Goal: Transaction & Acquisition: Book appointment/travel/reservation

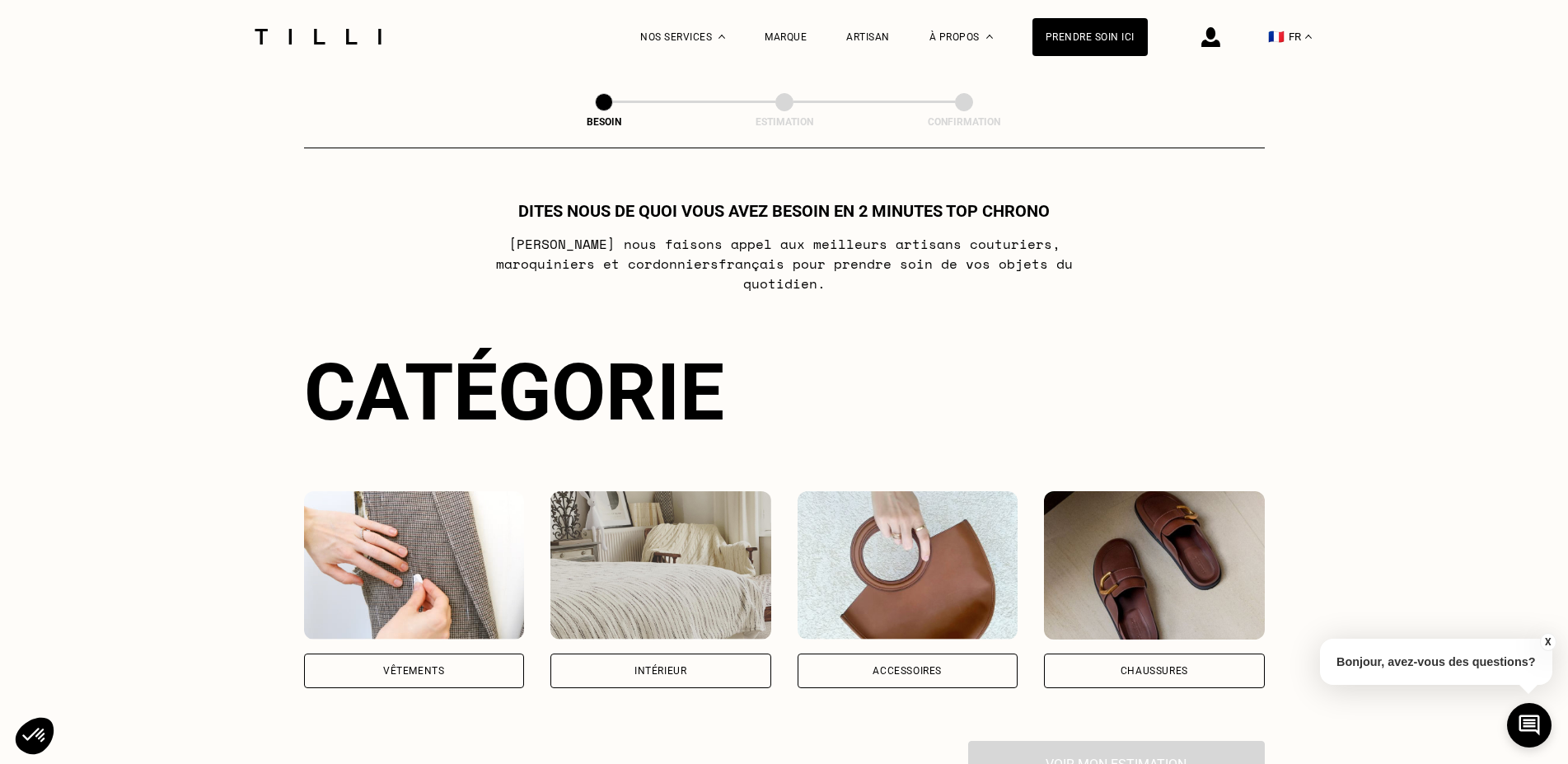
click at [930, 630] on div "Accessoires" at bounding box center [908, 589] width 221 height 197
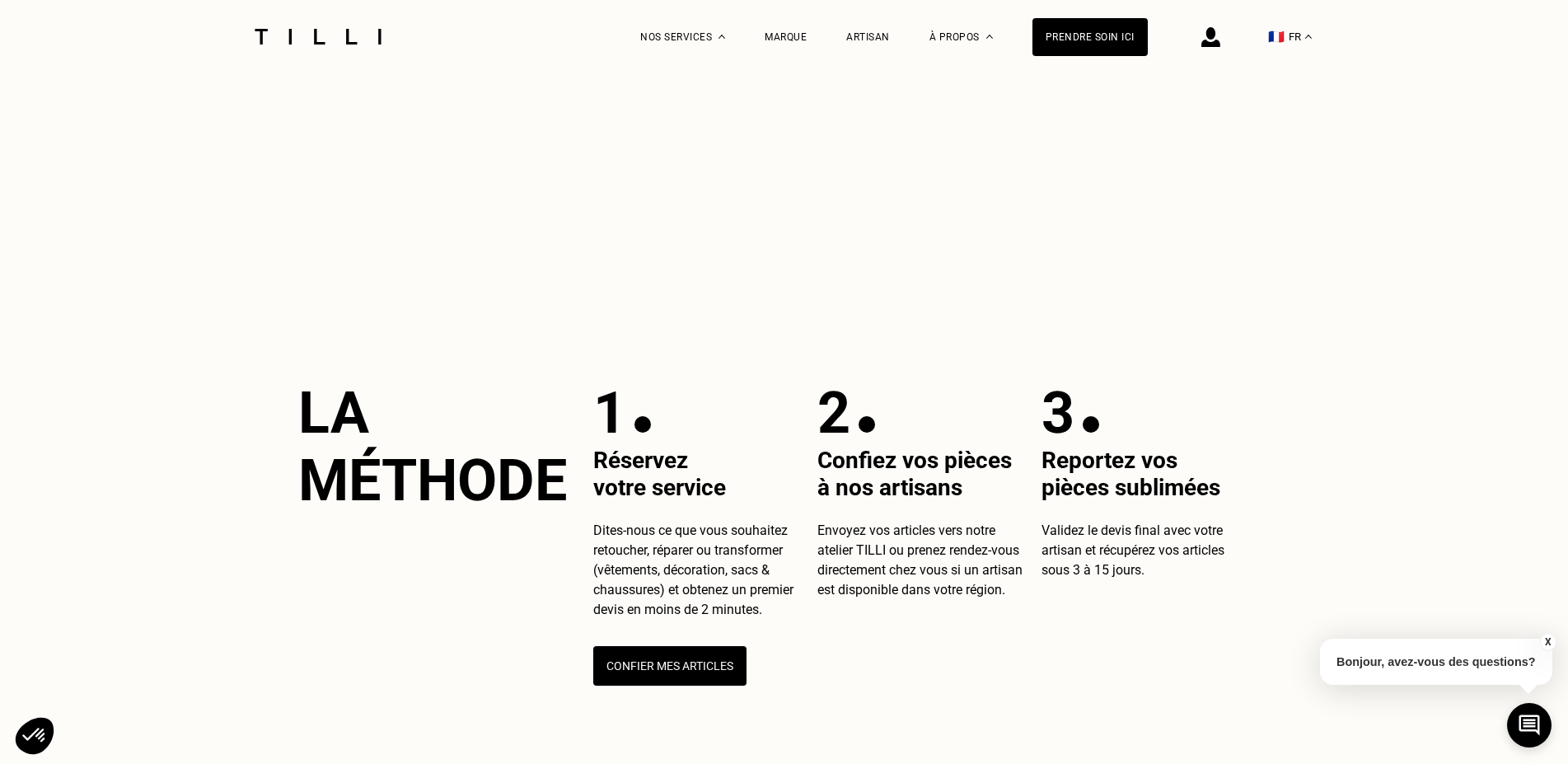
scroll to position [588, 0]
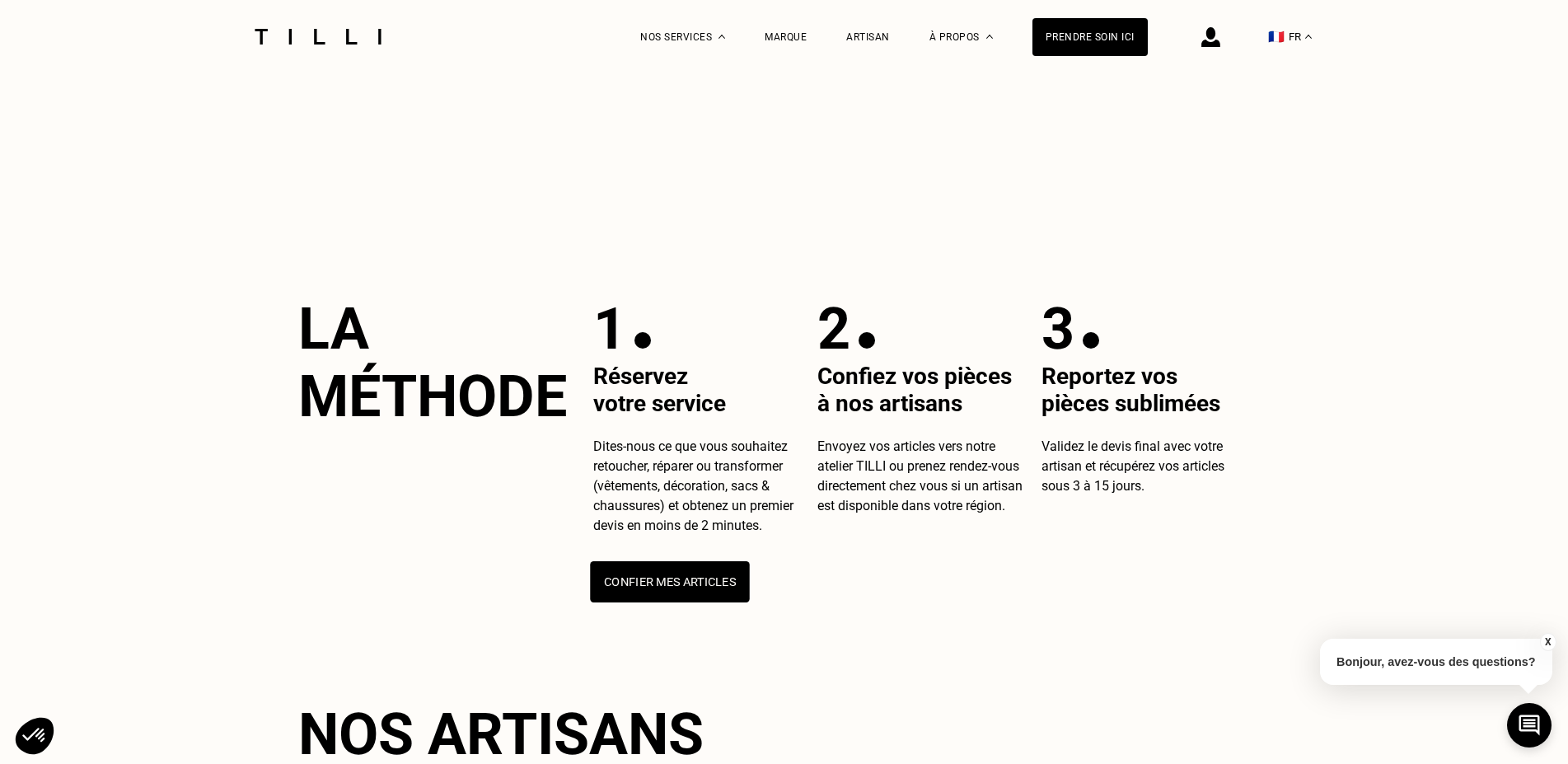
click at [679, 603] on button "Confier mes articles" at bounding box center [669, 581] width 159 height 42
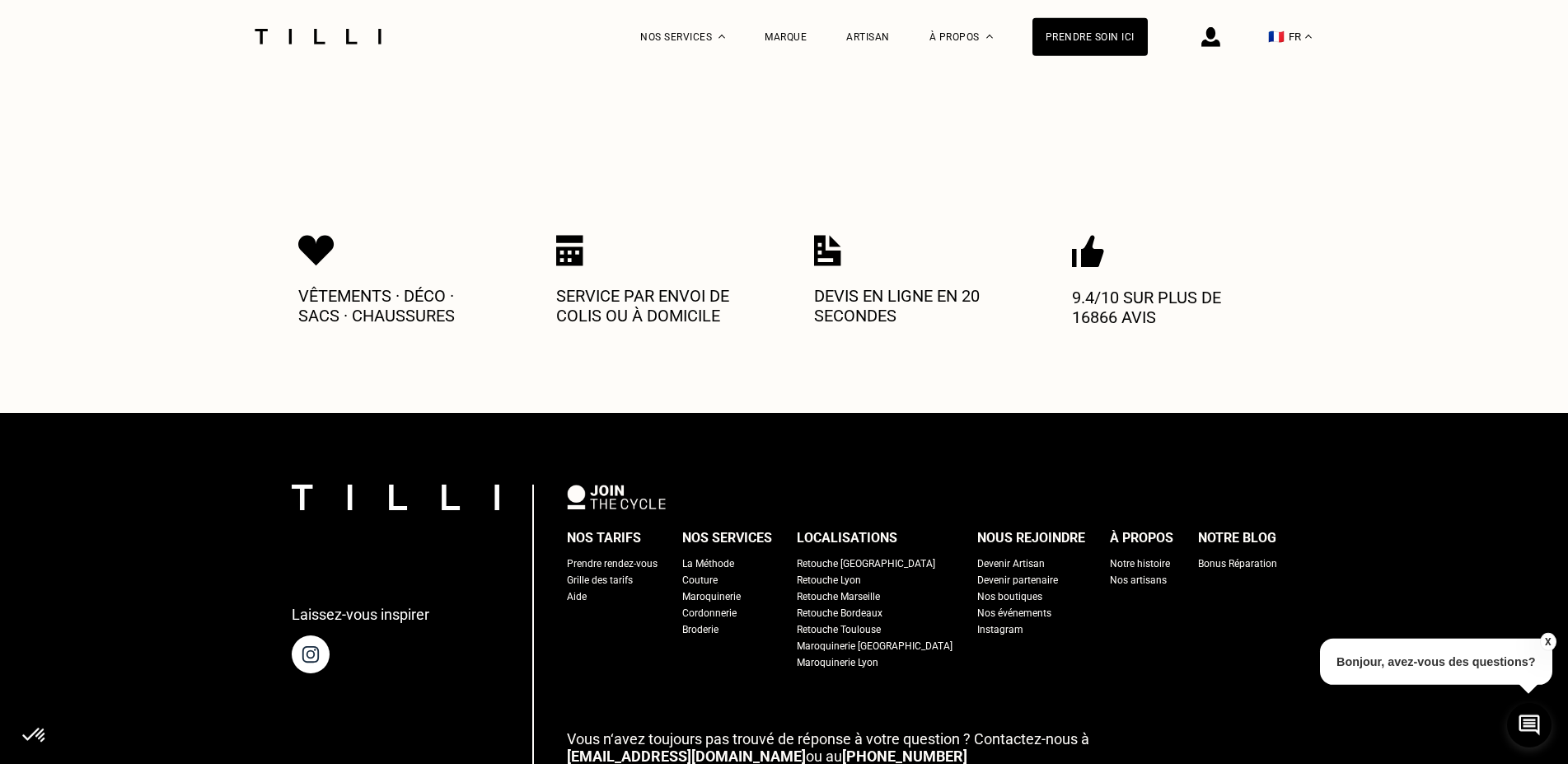
scroll to position [756, 0]
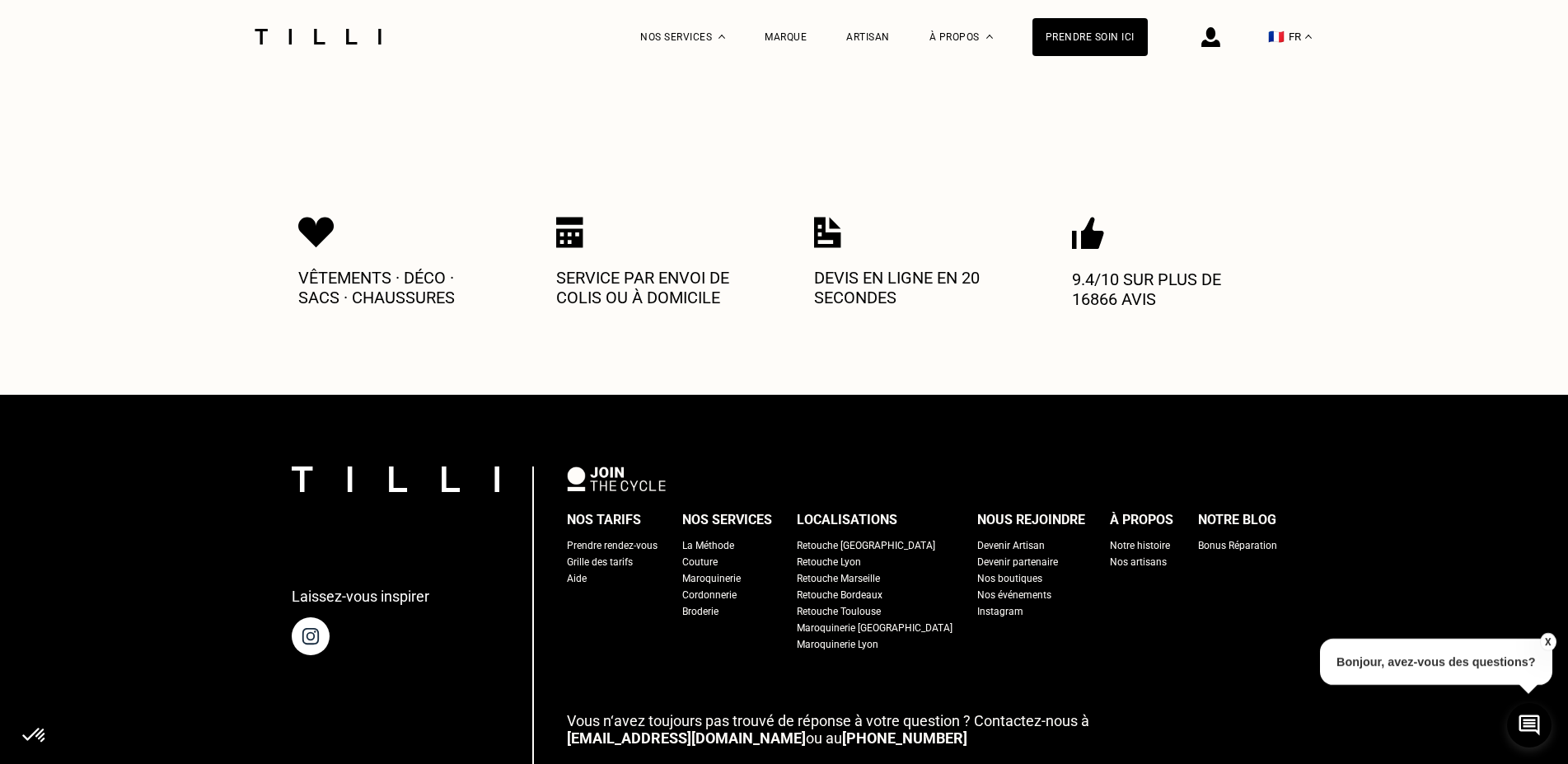
click at [619, 553] on div "Grille des tarifs" at bounding box center [600, 561] width 66 height 16
select select "FR"
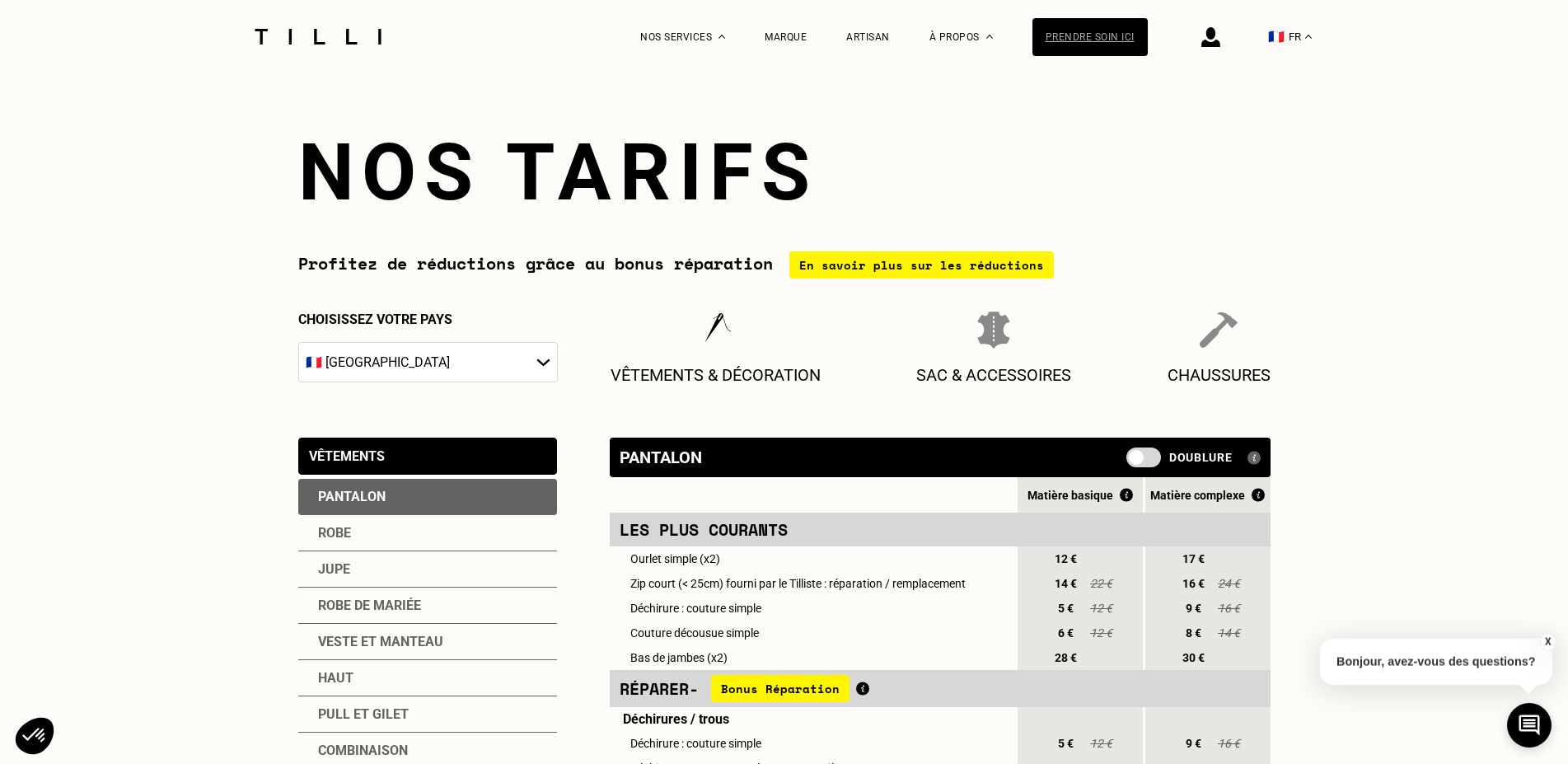
click at [1098, 42] on div "Prendre soin ici" at bounding box center [1090, 37] width 115 height 38
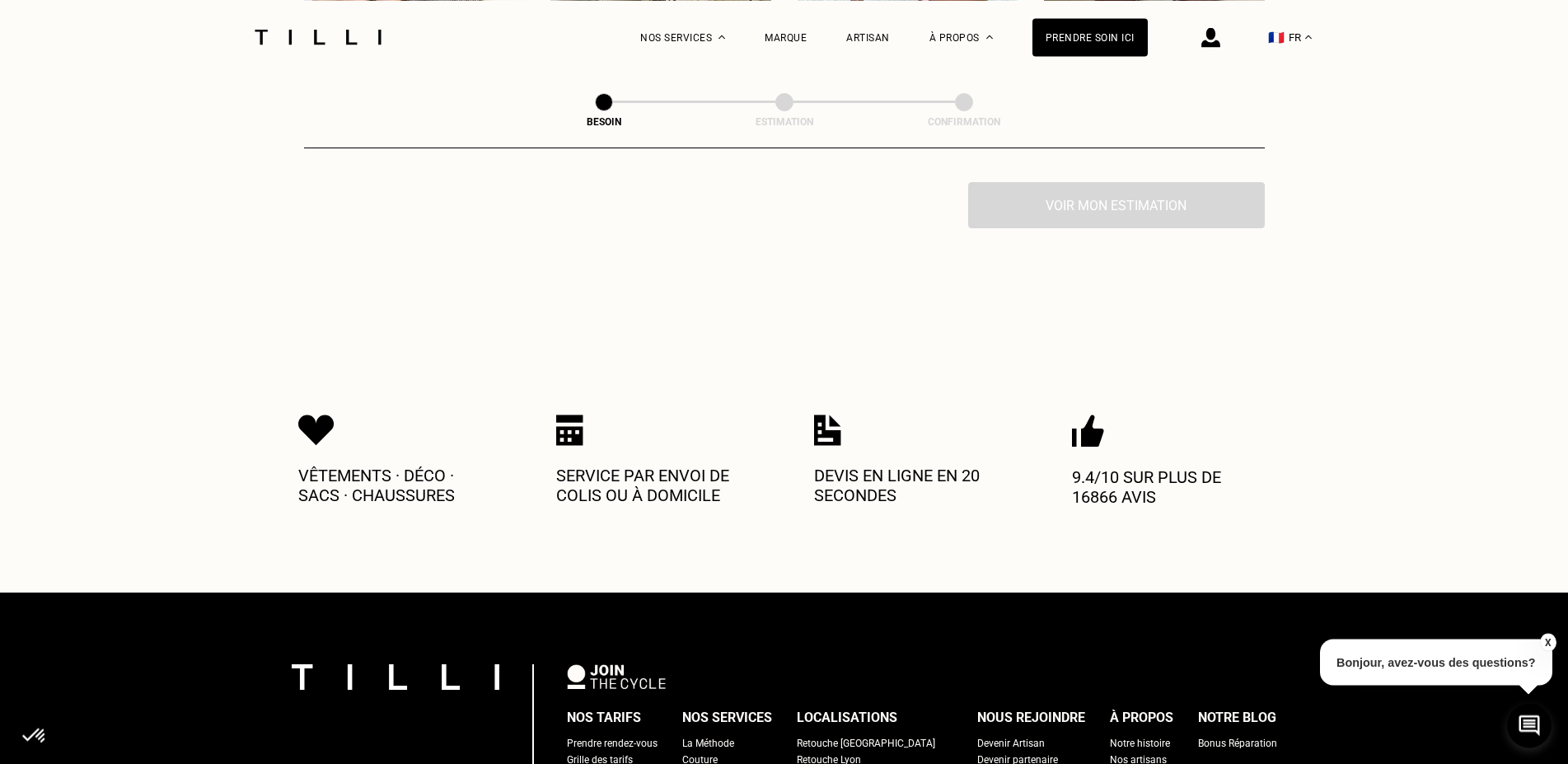
scroll to position [588, 0]
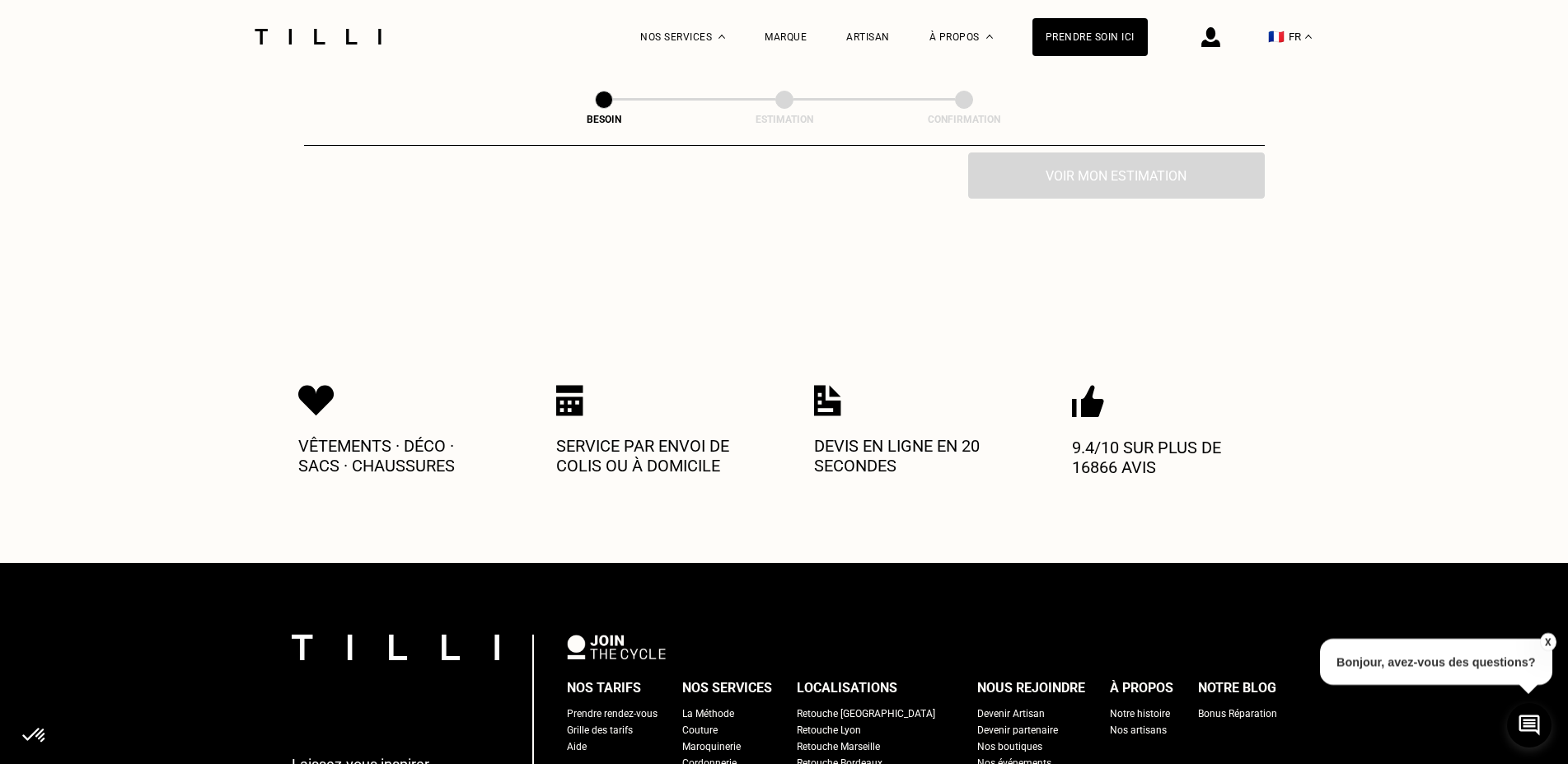
click at [1374, 666] on p "Bonjour, avez-vous des questions?" at bounding box center [1436, 661] width 233 height 46
